Goal: Task Accomplishment & Management: Manage account settings

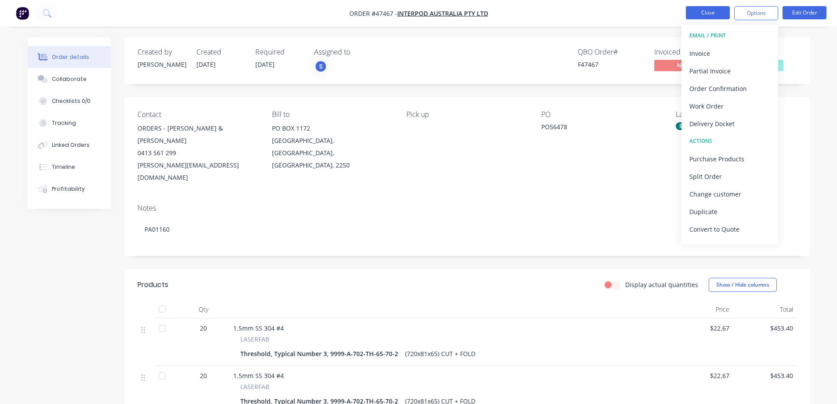
click at [697, 11] on button "Close" at bounding box center [708, 12] width 44 height 13
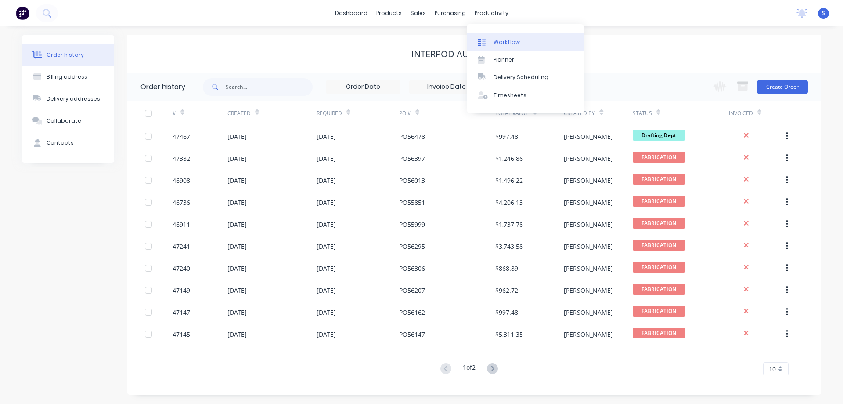
click at [506, 45] on div "Workflow" at bounding box center [507, 42] width 26 height 8
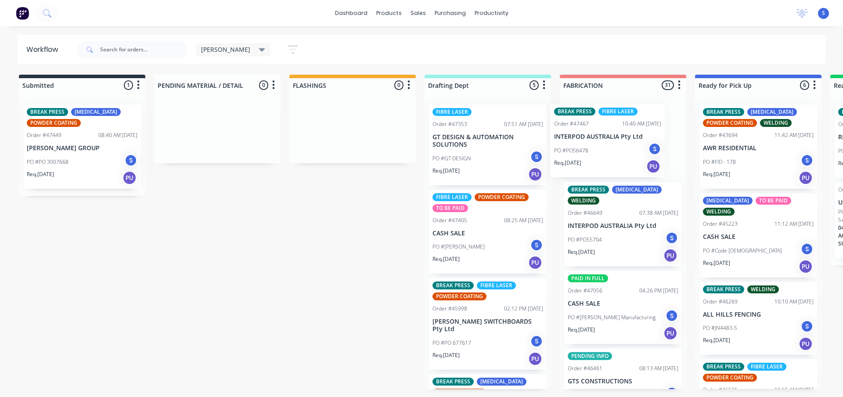
drag, startPoint x: 482, startPoint y: 146, endPoint x: 610, endPoint y: 149, distance: 128.3
click at [610, 149] on div "Submitted 1 Sort By Created date Required date Order number Customer name Most …" at bounding box center [725, 232] width 1465 height 315
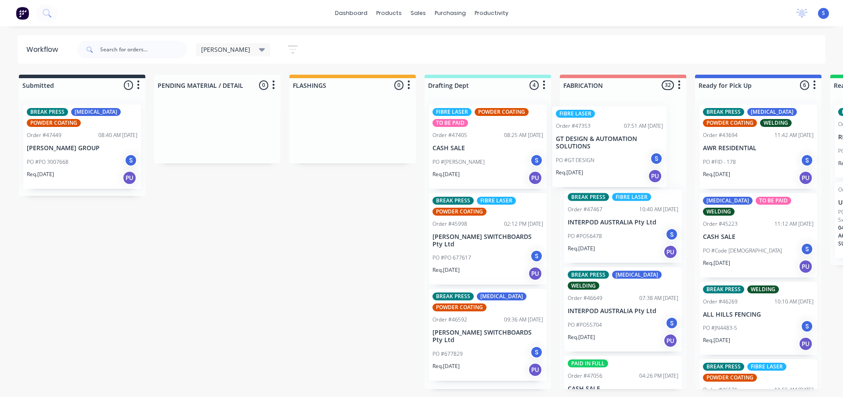
drag, startPoint x: 478, startPoint y: 152, endPoint x: 609, endPoint y: 156, distance: 131.0
click at [609, 156] on div "Submitted 1 Sort By Created date Required date Order number Customer name Most …" at bounding box center [725, 232] width 1465 height 315
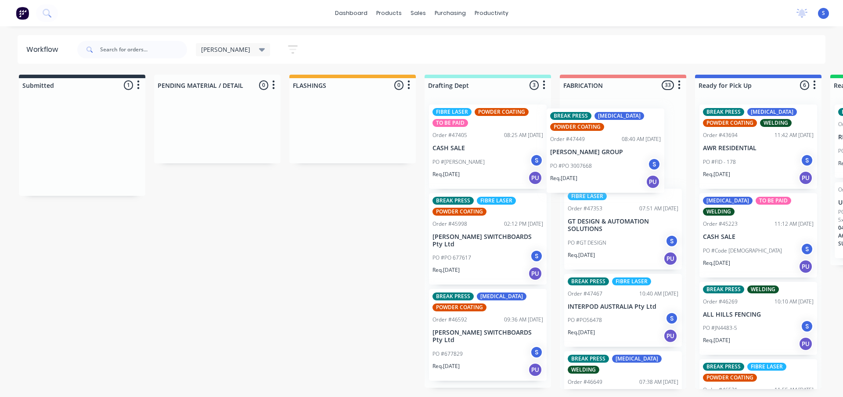
drag, startPoint x: 68, startPoint y: 156, endPoint x: 597, endPoint y: 162, distance: 529.4
click at [597, 162] on div "Submitted 1 Sort By Created date Required date Order number Customer name Most …" at bounding box center [725, 232] width 1465 height 315
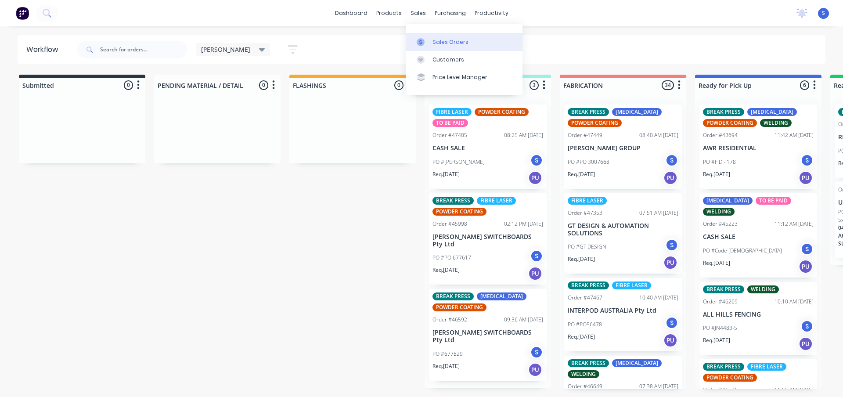
click at [436, 41] on div "Sales Orders" at bounding box center [451, 42] width 36 height 8
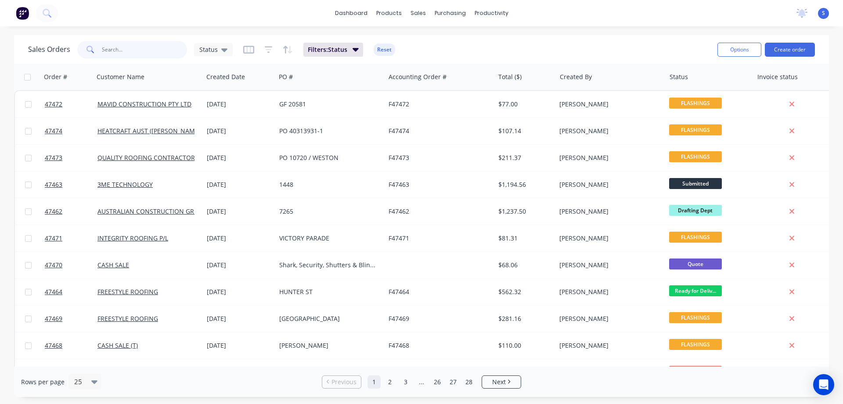
click at [142, 52] on input "text" at bounding box center [145, 50] width 86 height 18
click at [783, 46] on button "Create order" at bounding box center [790, 50] width 50 height 14
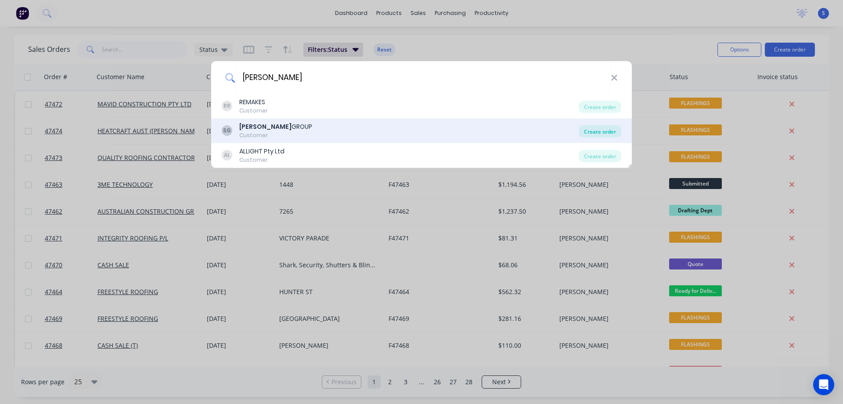
type input "[PERSON_NAME]"
click at [601, 132] on div "Create order" at bounding box center [600, 131] width 43 height 12
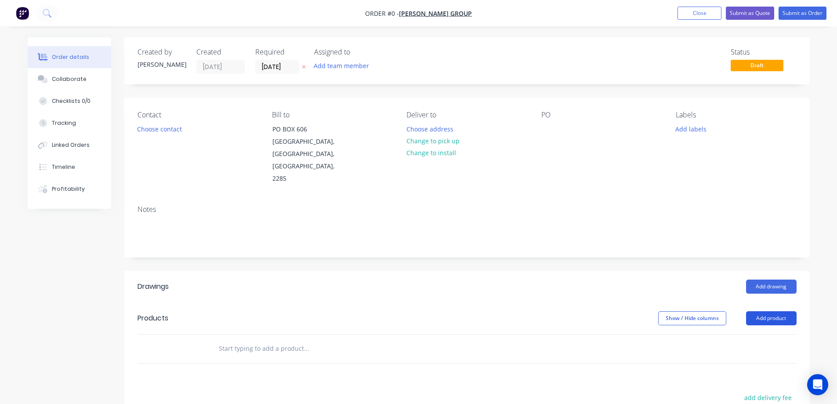
click at [778, 311] on button "Add product" at bounding box center [771, 318] width 51 height 14
click at [695, 14] on button "Close" at bounding box center [699, 13] width 44 height 13
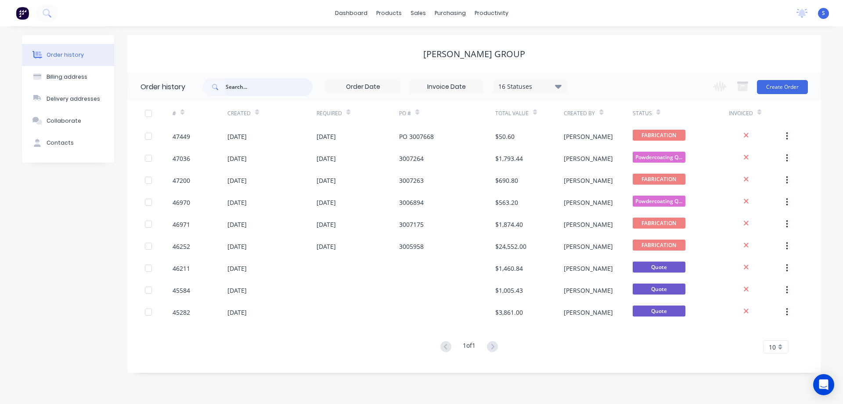
click at [268, 87] on input "text" at bounding box center [269, 87] width 87 height 18
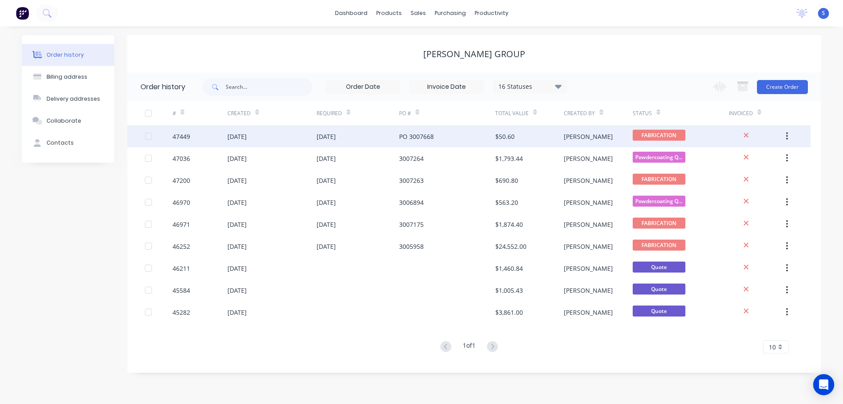
click at [331, 142] on div "[DATE]" at bounding box center [358, 136] width 83 height 22
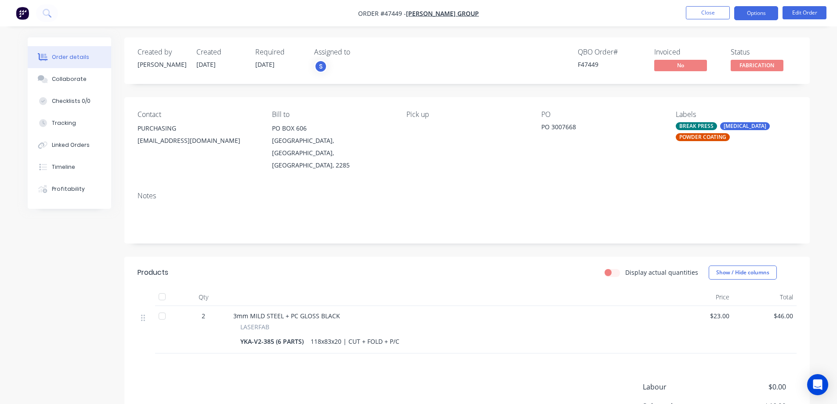
click at [769, 17] on button "Options" at bounding box center [756, 13] width 44 height 14
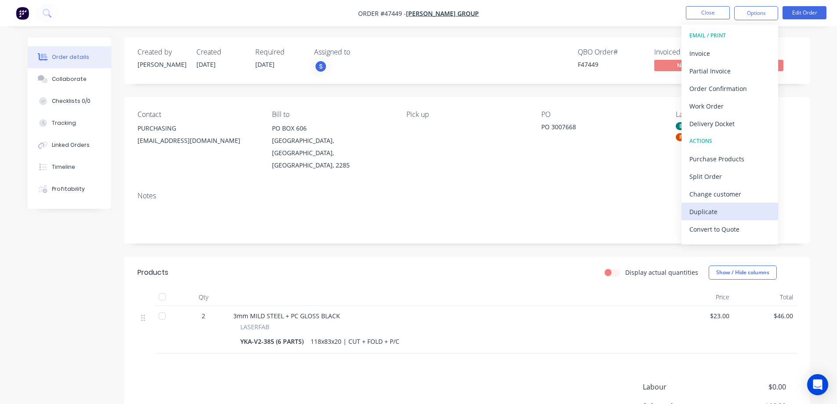
click at [716, 209] on div "Duplicate" at bounding box center [729, 211] width 81 height 13
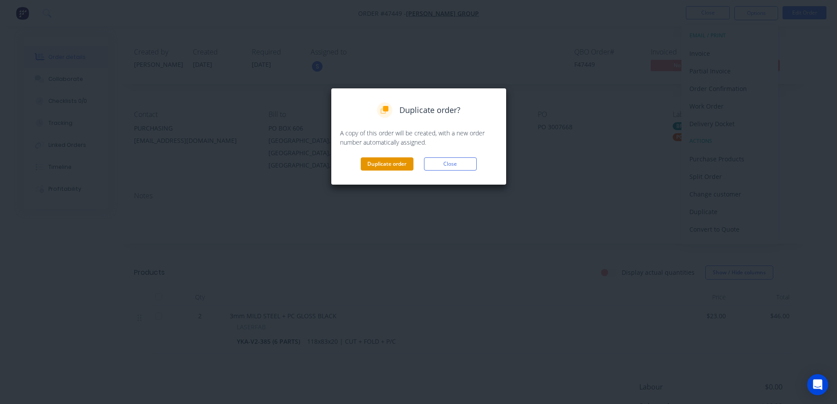
click at [391, 166] on button "Duplicate order" at bounding box center [387, 163] width 53 height 13
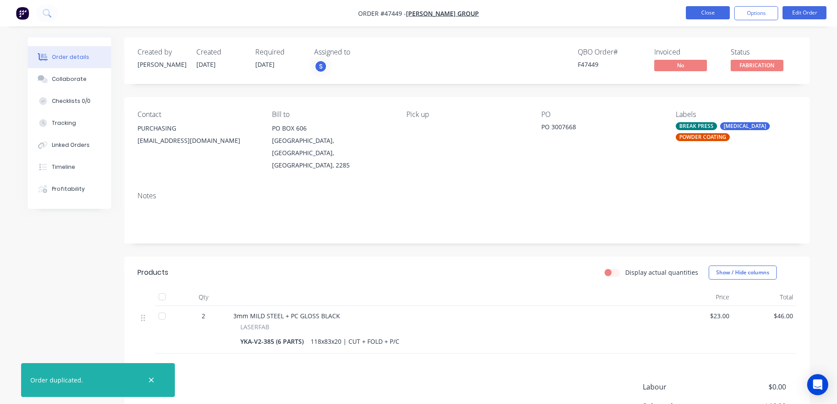
click at [706, 11] on button "Close" at bounding box center [708, 12] width 44 height 13
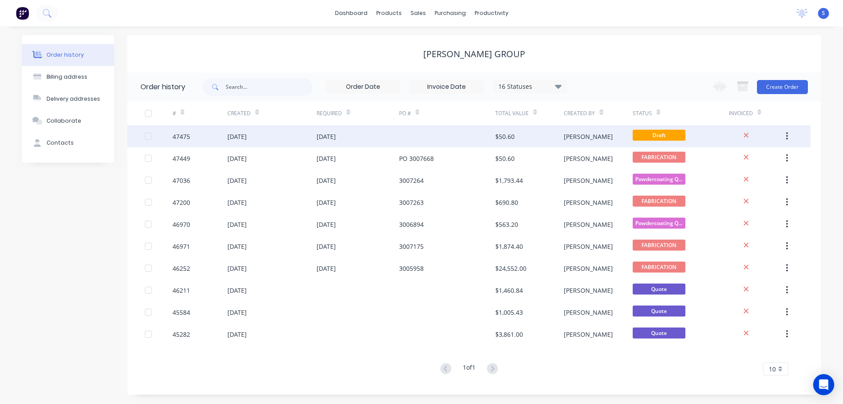
click at [457, 145] on div at bounding box center [447, 136] width 96 height 22
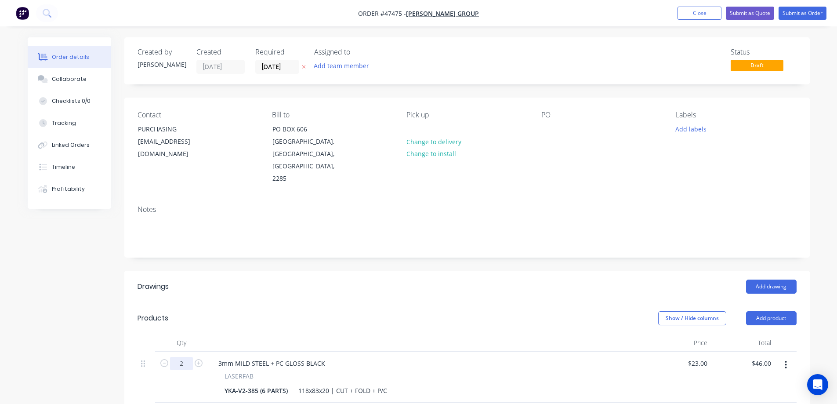
click at [188, 357] on input "2" at bounding box center [181, 363] width 23 height 13
type input "5"
click at [579, 311] on div "Show / Hide columns Add product" at bounding box center [536, 318] width 519 height 14
click at [766, 357] on input "115.00" at bounding box center [760, 363] width 27 height 13
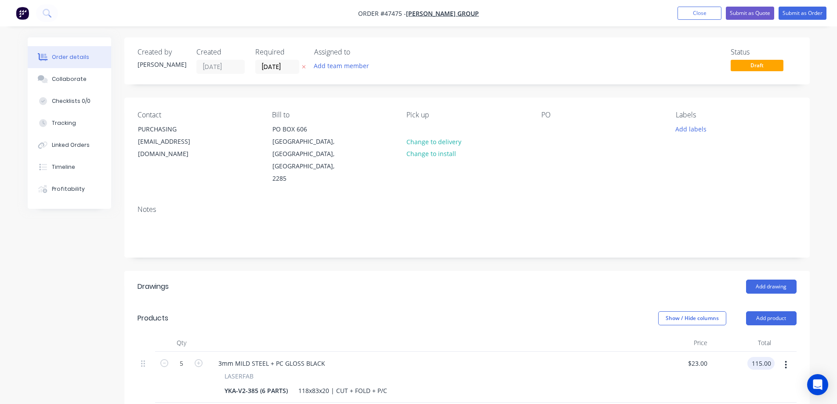
click at [766, 357] on input "115.00" at bounding box center [763, 363] width 24 height 13
type input "377.25"
type input "$75.45"
type input "$377.25"
click at [495, 275] on header "Drawings Add drawing" at bounding box center [466, 287] width 685 height 32
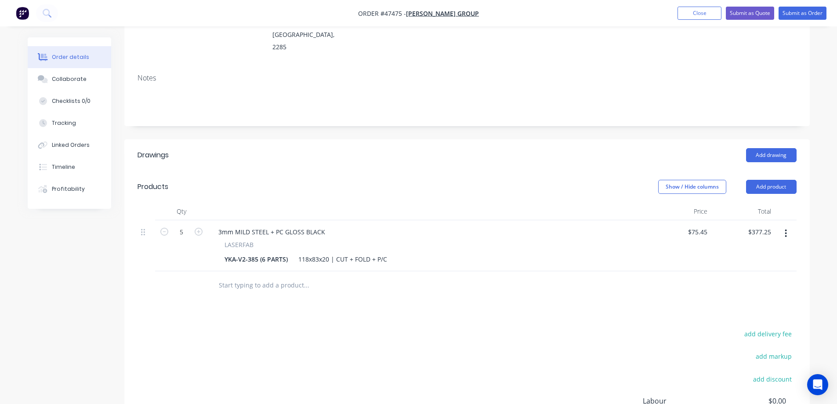
scroll to position [132, 0]
click at [623, 327] on div "add delivery fee add markup add discount Labour $0.00 Sub total $377.25 Tax $37…" at bounding box center [466, 402] width 659 height 150
click at [785, 229] on icon "button" at bounding box center [786, 233] width 2 height 8
click at [750, 267] on div "Duplicate" at bounding box center [755, 273] width 68 height 13
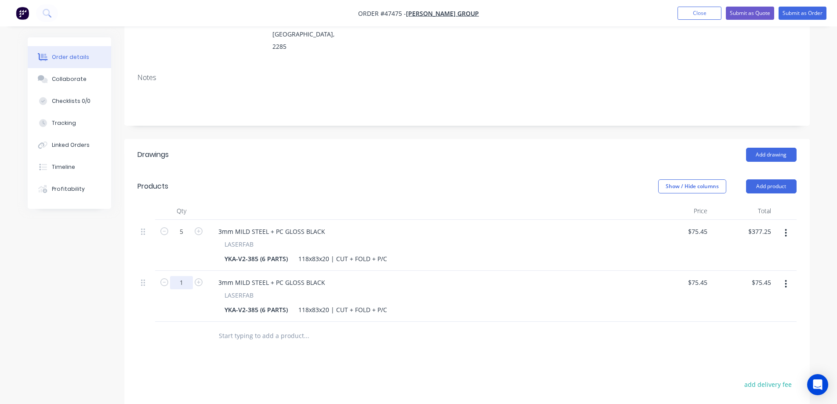
click at [181, 238] on input "1" at bounding box center [181, 231] width 23 height 13
click at [182, 238] on input "1" at bounding box center [181, 231] width 23 height 13
type input "10"
click at [763, 276] on input "754.50" at bounding box center [763, 282] width 24 height 13
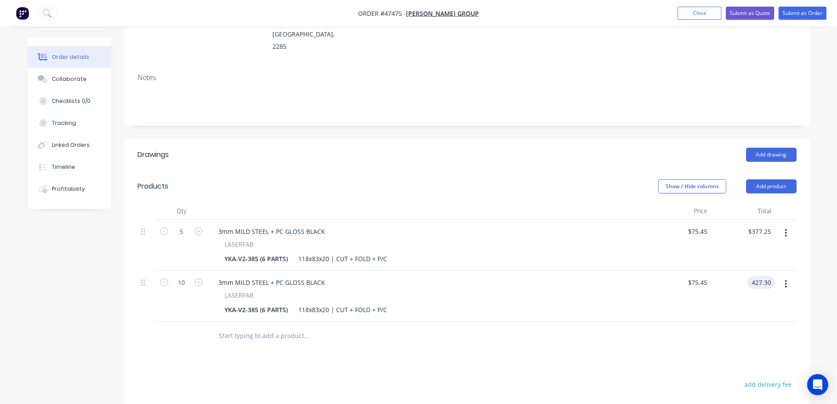
type input "427.30"
type input "$42.73"
click at [763, 276] on input "427.30" at bounding box center [760, 282] width 27 height 13
click at [763, 276] on input "427.30" at bounding box center [763, 282] width 24 height 13
type input "437.30"
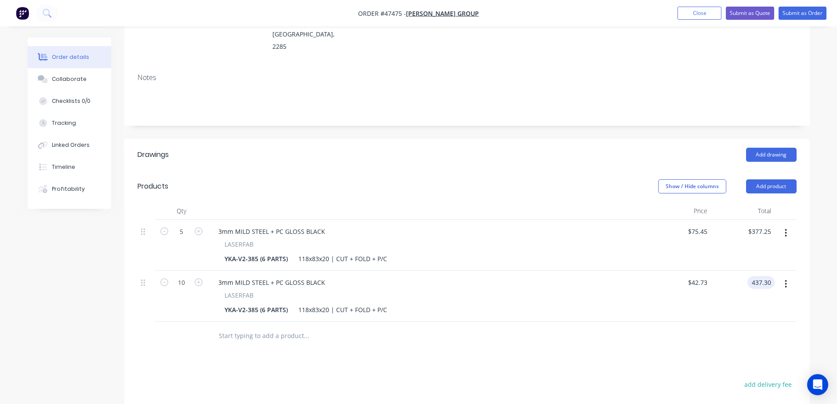
type input "$43.73"
type input "$437.30"
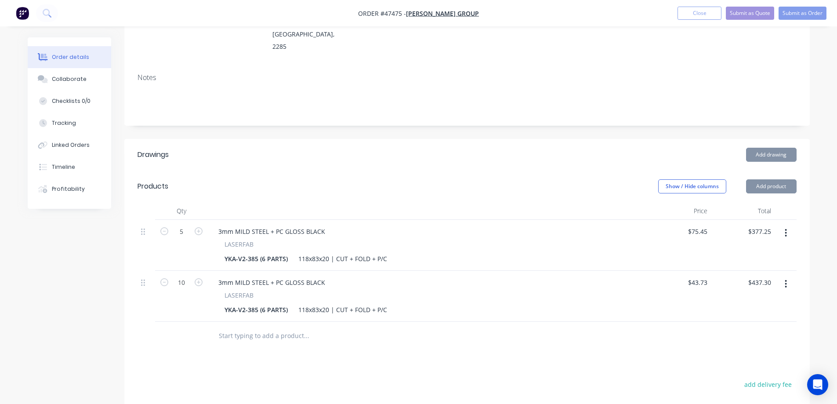
click at [666, 348] on div "Drawings Add drawing Products Show / Hide columns Add product Qty Price Total 5…" at bounding box center [466, 340] width 685 height 403
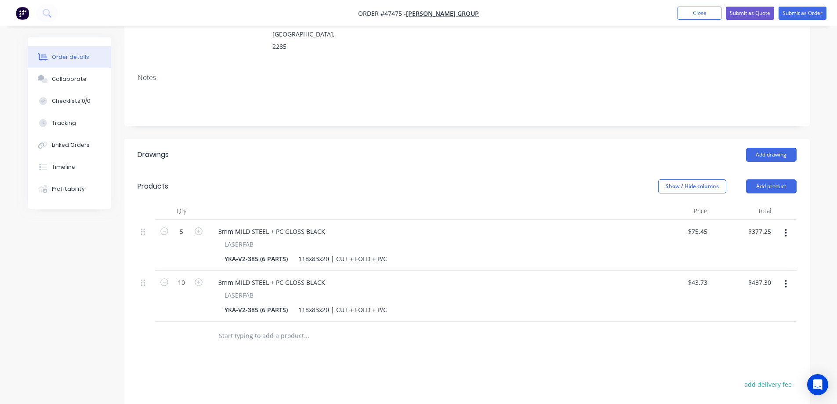
scroll to position [176, 0]
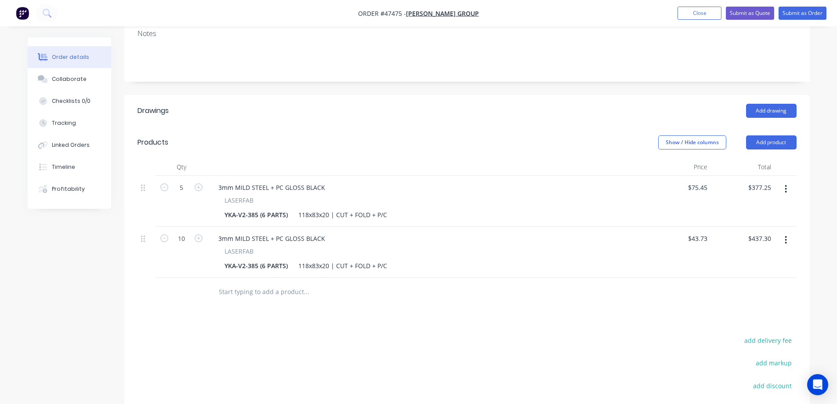
click at [785, 235] on icon "button" at bounding box center [786, 240] width 2 height 10
click at [748, 274] on div "Duplicate" at bounding box center [755, 280] width 68 height 13
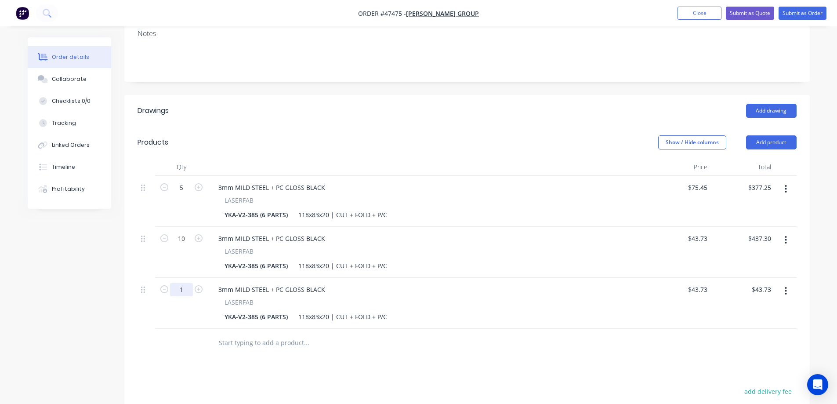
click at [183, 194] on input "1" at bounding box center [181, 187] width 23 height 13
type input "20"
click at [72, 334] on div "Created by [PERSON_NAME] Created [DATE] Required [DATE] Assigned to Add team me…" at bounding box center [419, 212] width 782 height 700
click at [757, 283] on input "874.60" at bounding box center [760, 289] width 27 height 13
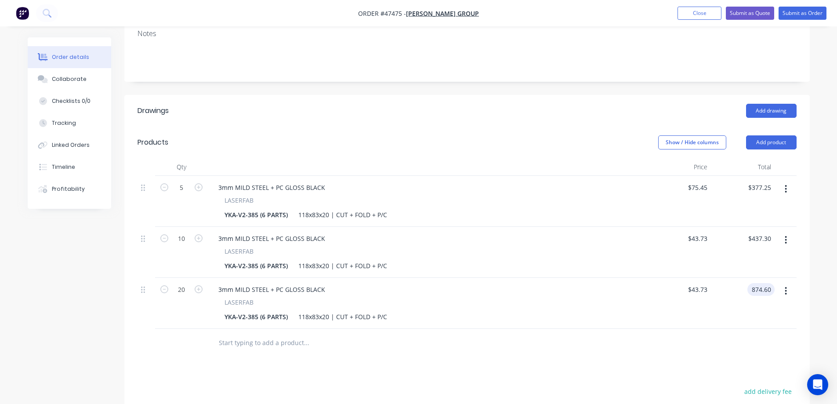
click at [757, 283] on input "874.60" at bounding box center [763, 289] width 24 height 13
type input "567"
type input "$28.35"
type input "$567.00"
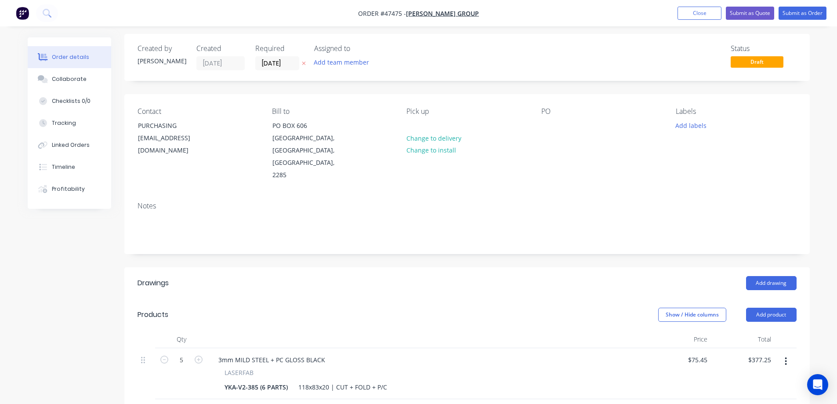
scroll to position [0, 0]
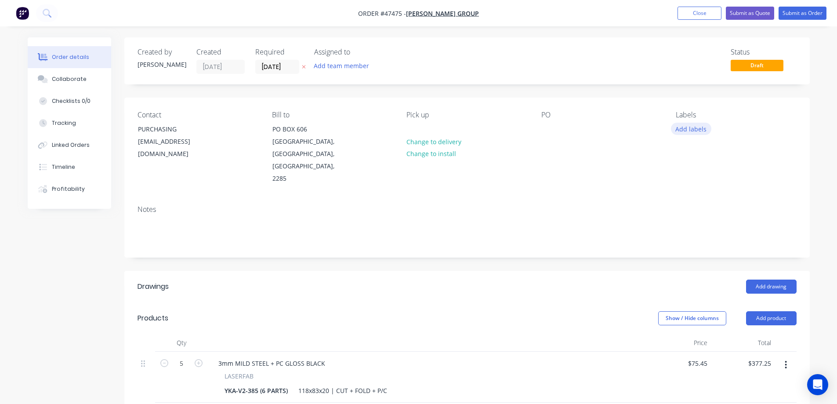
click at [684, 129] on button "Add labels" at bounding box center [691, 129] width 40 height 12
click at [546, 132] on div at bounding box center [548, 129] width 14 height 13
paste div
click at [428, 242] on div "Created by [PERSON_NAME] Created [DATE] Required [DATE] Assigned to Add team me…" at bounding box center [466, 380] width 685 height 687
click at [763, 12] on button "Submit as Quote" at bounding box center [750, 13] width 48 height 13
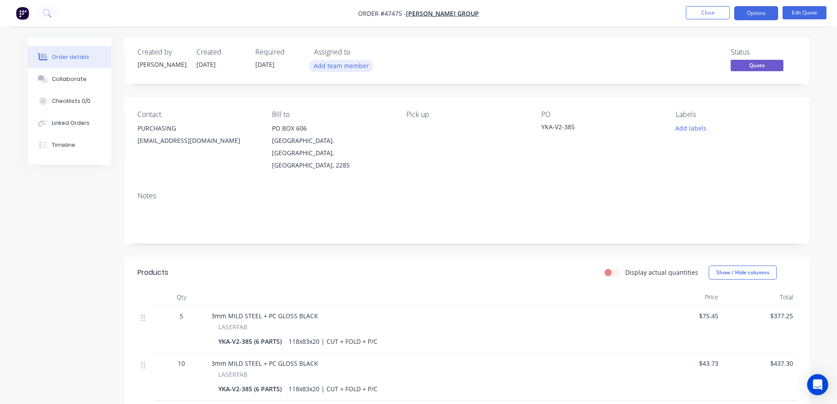
click at [335, 69] on button "Add team member" at bounding box center [341, 66] width 65 height 12
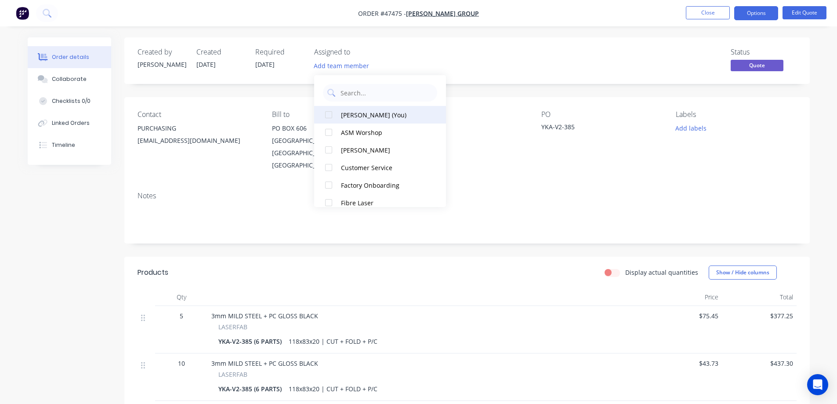
click at [332, 116] on div at bounding box center [329, 115] width 18 height 18
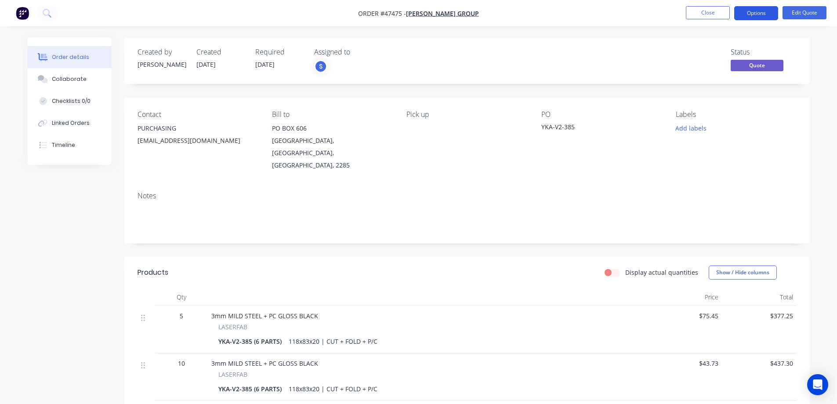
click at [762, 14] on button "Options" at bounding box center [756, 13] width 44 height 14
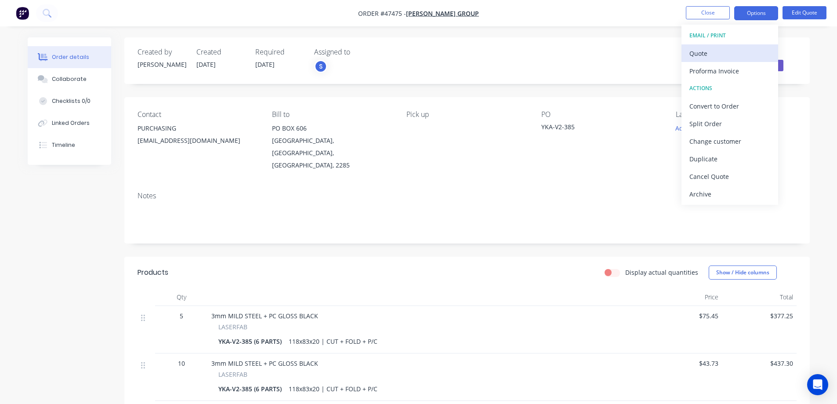
click at [710, 54] on div "Quote" at bounding box center [729, 53] width 81 height 13
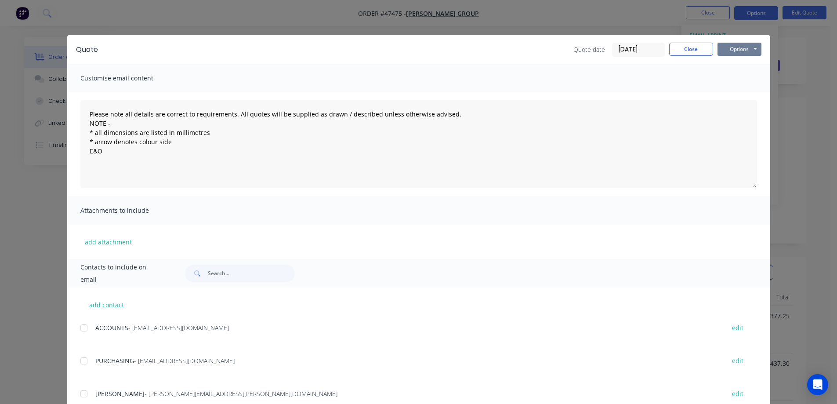
click at [738, 51] on button "Options" at bounding box center [739, 49] width 44 height 13
click at [741, 81] on button "Print" at bounding box center [745, 79] width 56 height 14
